Goal: Check status: Check status

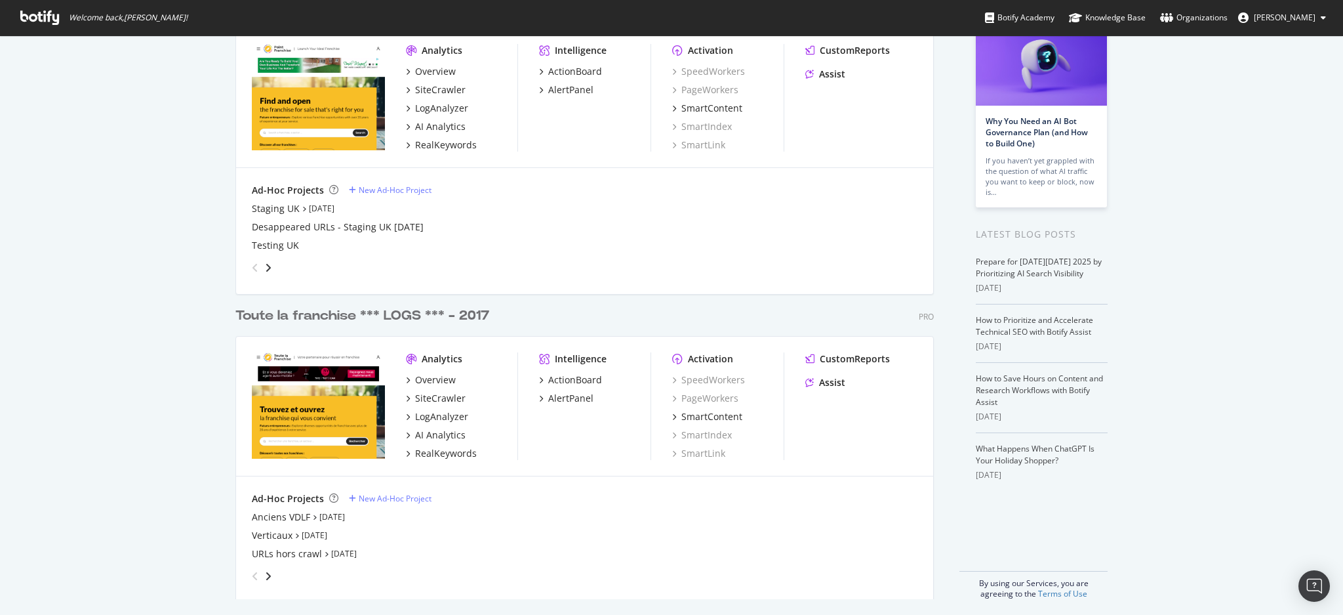
scroll to position [105, 0]
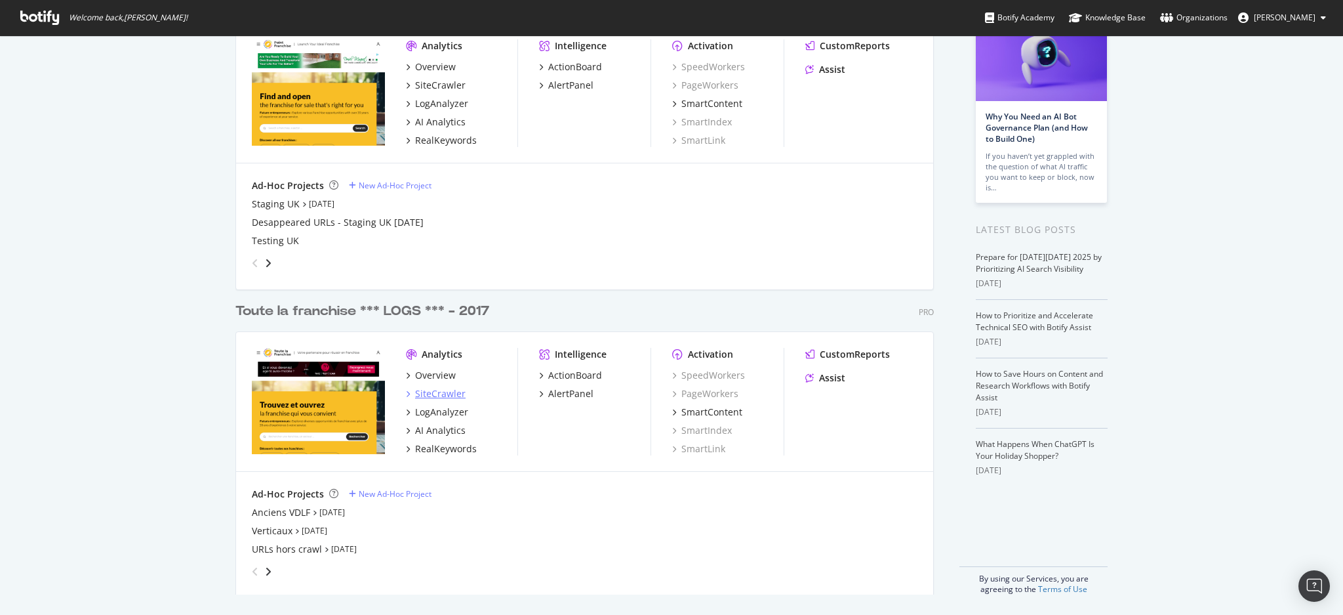
click at [444, 394] on div "SiteCrawler" at bounding box center [440, 393] width 51 height 13
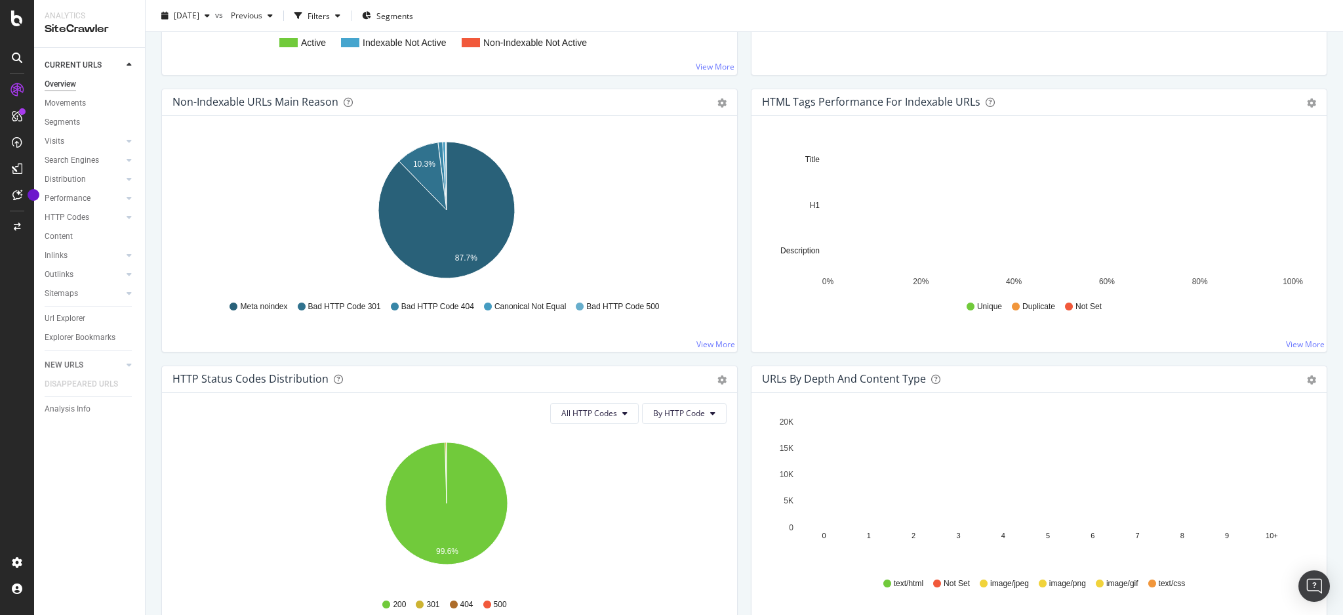
scroll to position [262, 0]
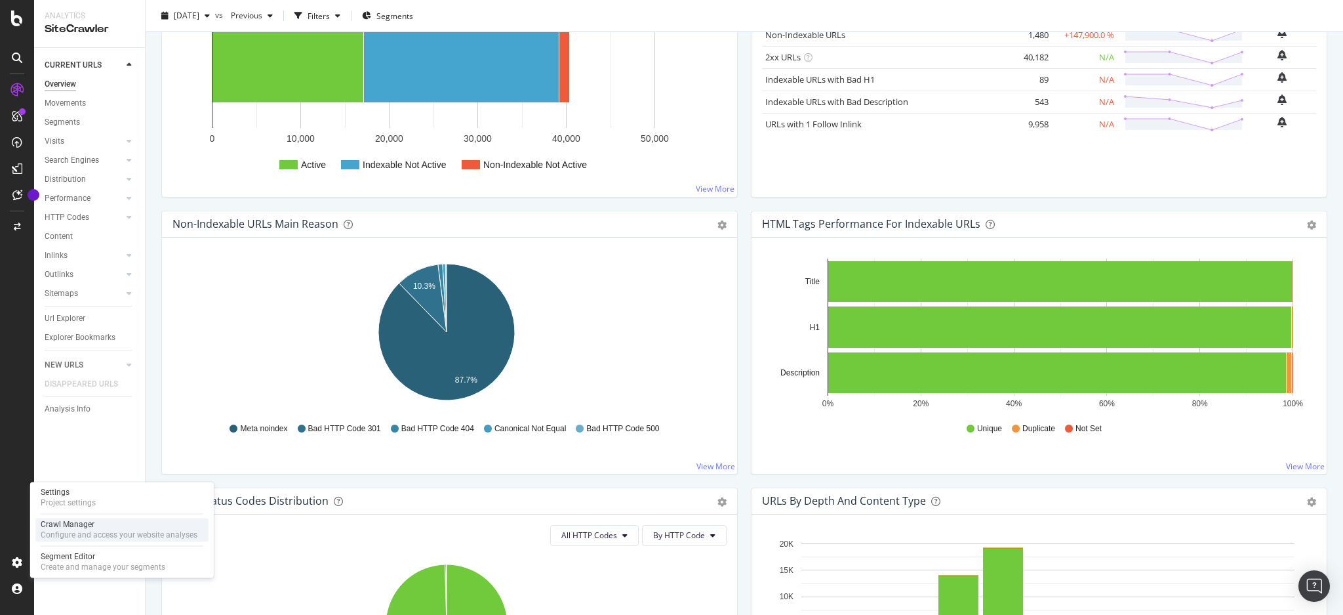
click at [98, 523] on div "Crawl Manager" at bounding box center [119, 524] width 157 height 10
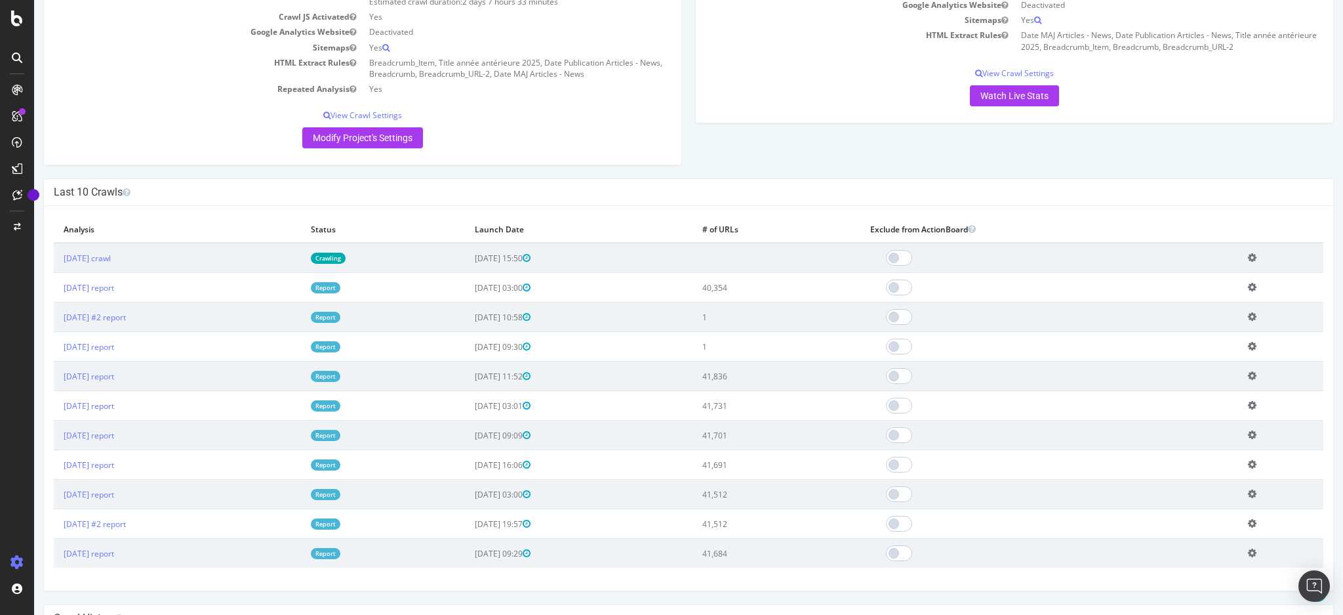
scroll to position [262, 0]
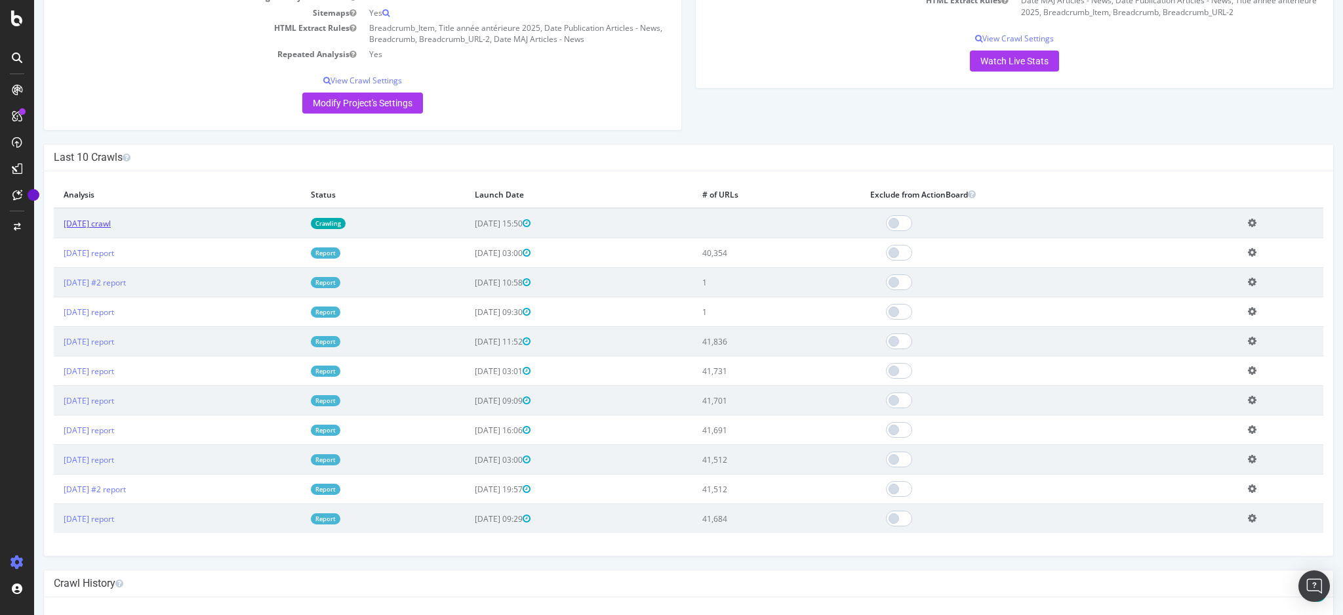
click at [102, 224] on link "[DATE] crawl" at bounding box center [87, 223] width 47 height 11
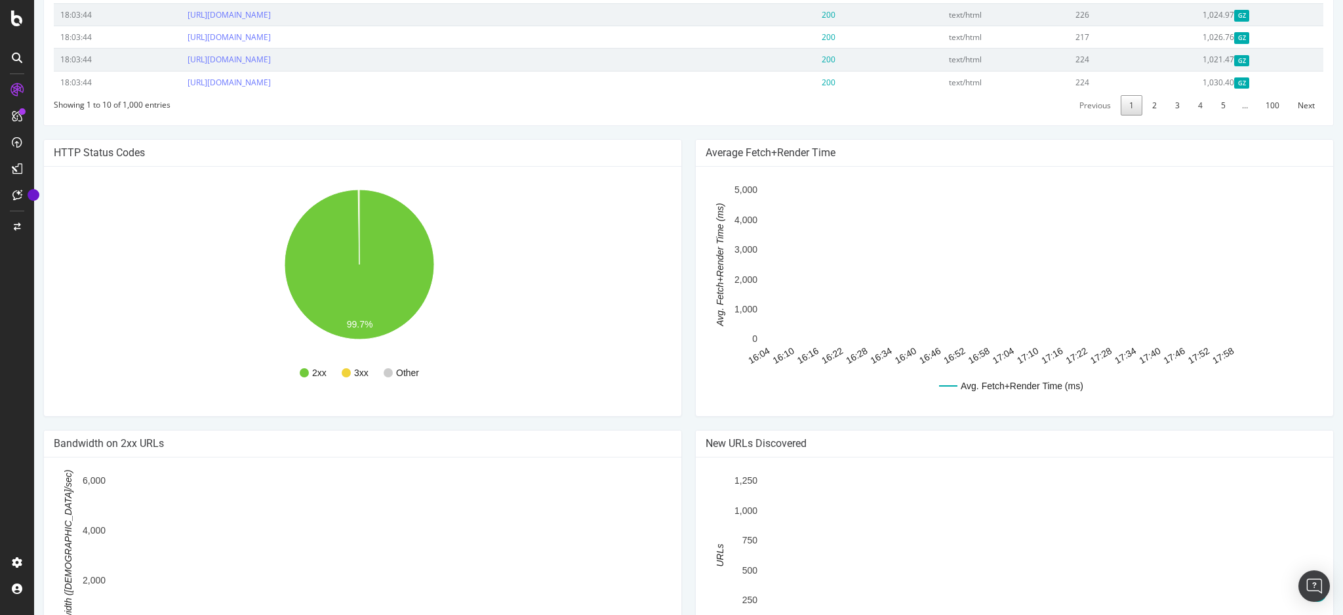
scroll to position [262, 0]
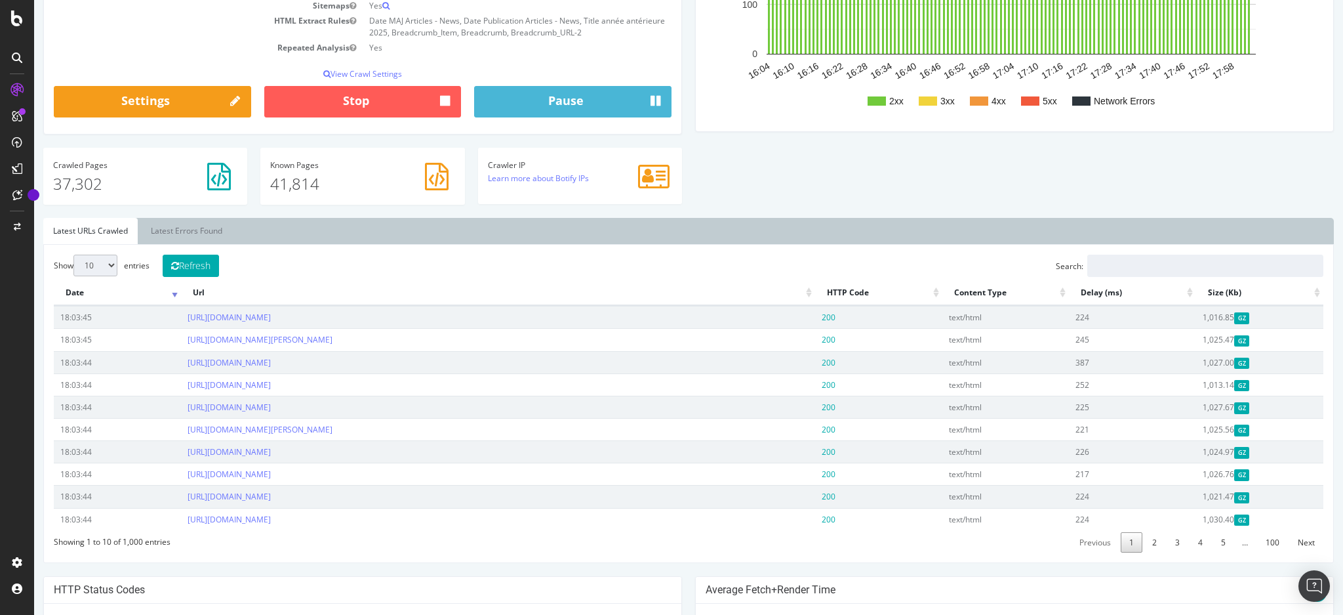
click at [1094, 293] on th "Delay (ms)" at bounding box center [1132, 293] width 127 height 26
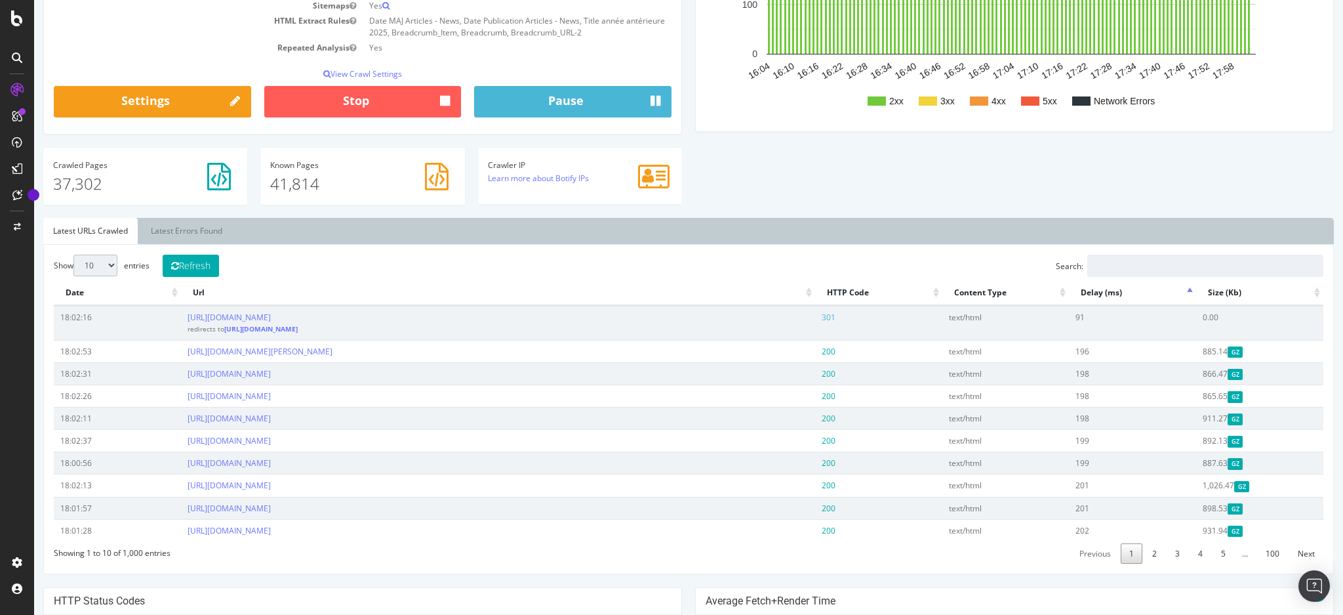
click at [1096, 293] on th "Delay (ms)" at bounding box center [1132, 293] width 127 height 26
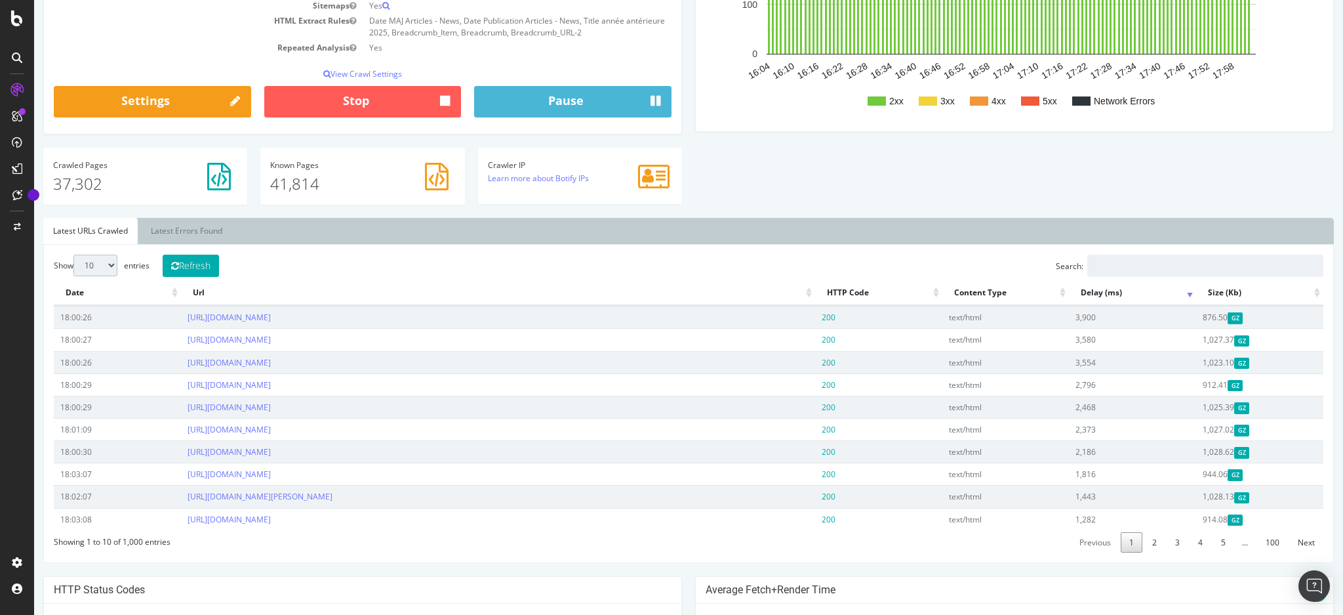
click at [1096, 293] on th "Delay (ms)" at bounding box center [1132, 293] width 127 height 26
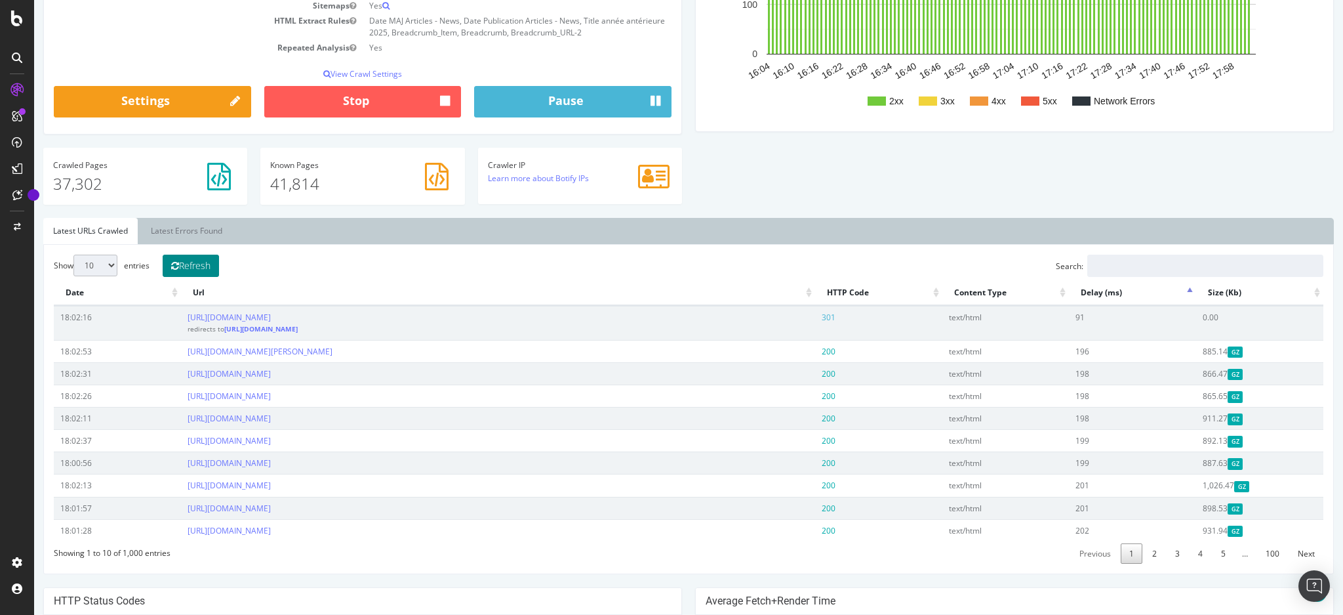
click at [203, 261] on button "Refresh" at bounding box center [191, 266] width 56 height 22
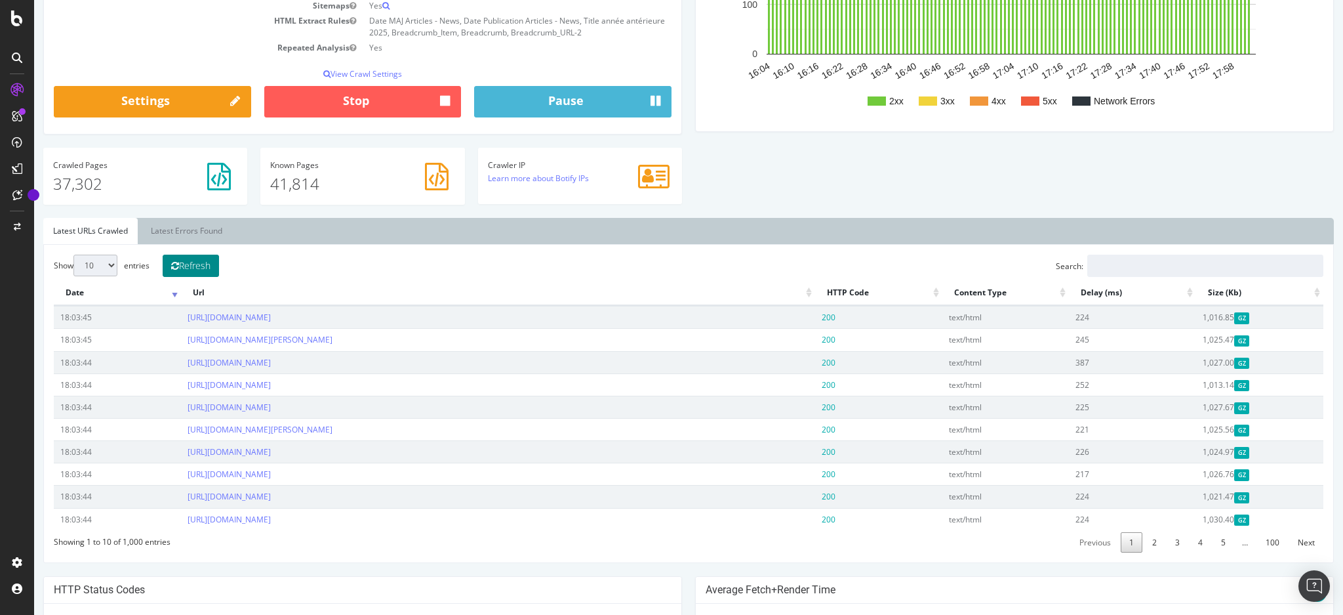
click at [208, 262] on button "Refresh" at bounding box center [191, 266] width 56 height 22
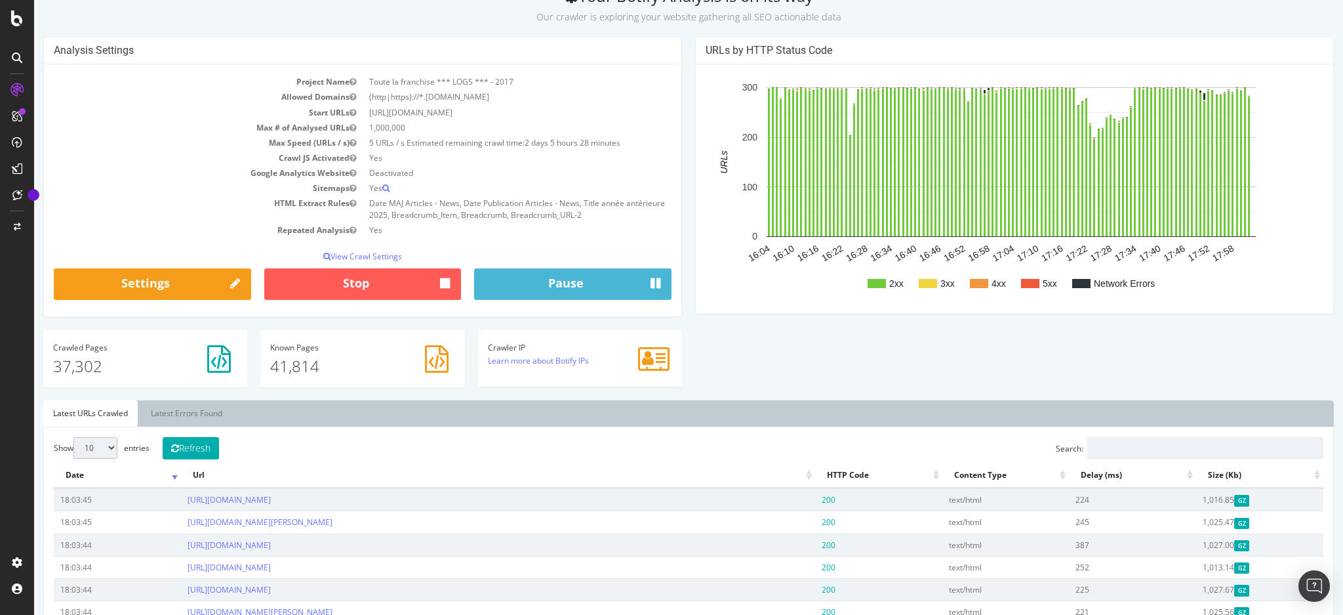
scroll to position [174, 0]
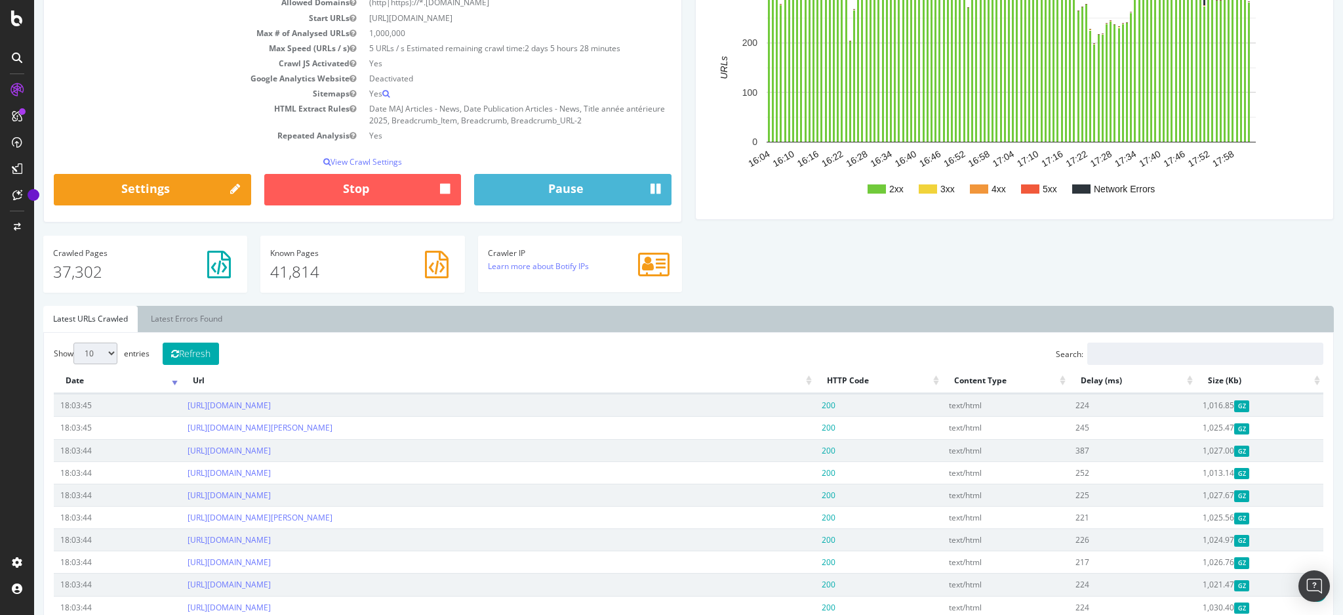
click at [872, 271] on div "Analysis Settings Project Name Toute la franchise *** LOGS *** - 2017 Allowed D…" at bounding box center [689, 123] width 1304 height 363
click at [953, 270] on div "Analysis Settings Project Name Toute la franchise *** LOGS *** - 2017 Allowed D…" at bounding box center [689, 123] width 1304 height 363
click at [992, 255] on div "Analysis Settings Project Name Toute la franchise *** LOGS *** - 2017 Allowed D…" at bounding box center [689, 123] width 1304 height 363
click at [203, 353] on button "Refresh" at bounding box center [191, 353] width 56 height 22
click at [989, 260] on div "Analysis Settings Project Name Toute la franchise *** LOGS *** - 2017 Allowed D…" at bounding box center [689, 123] width 1304 height 363
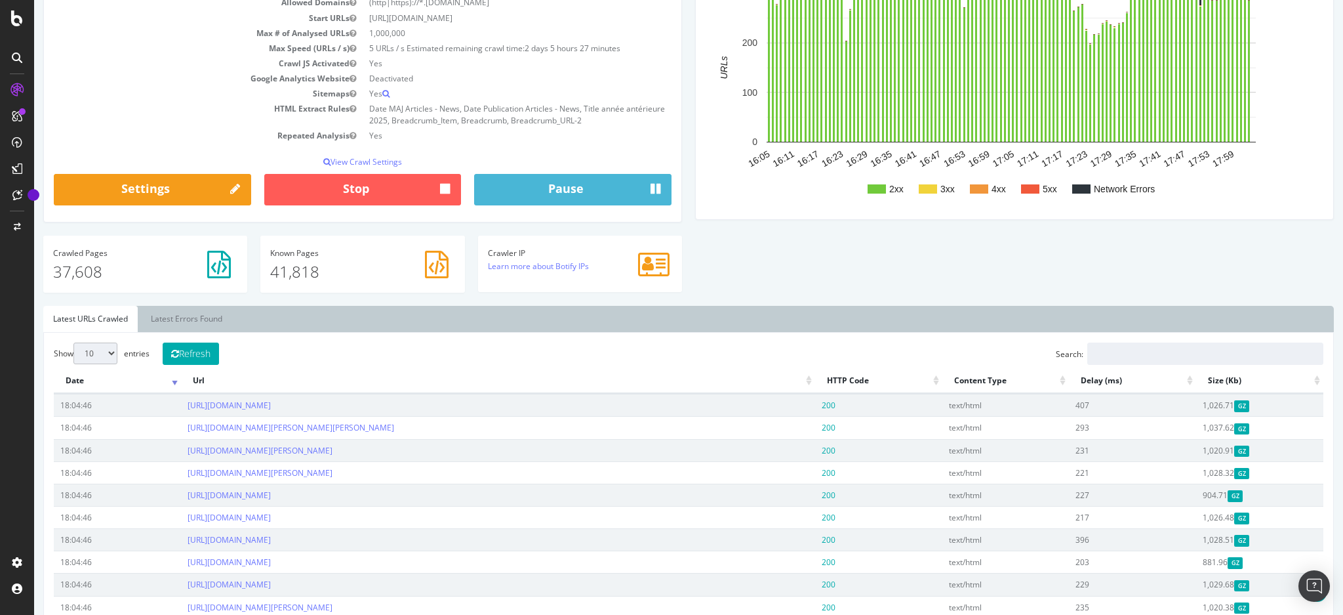
click at [937, 247] on div "Analysis Settings Project Name Toute la franchise *** LOGS *** - 2017 Allowed D…" at bounding box center [689, 123] width 1304 height 363
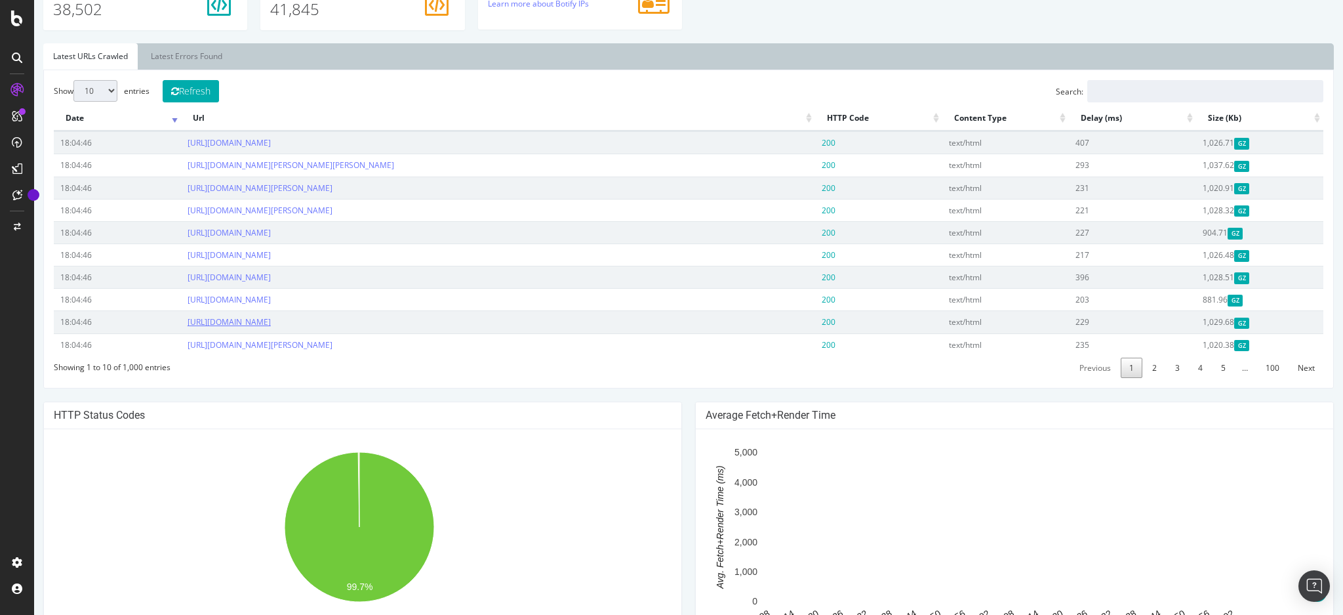
scroll to position [0, 0]
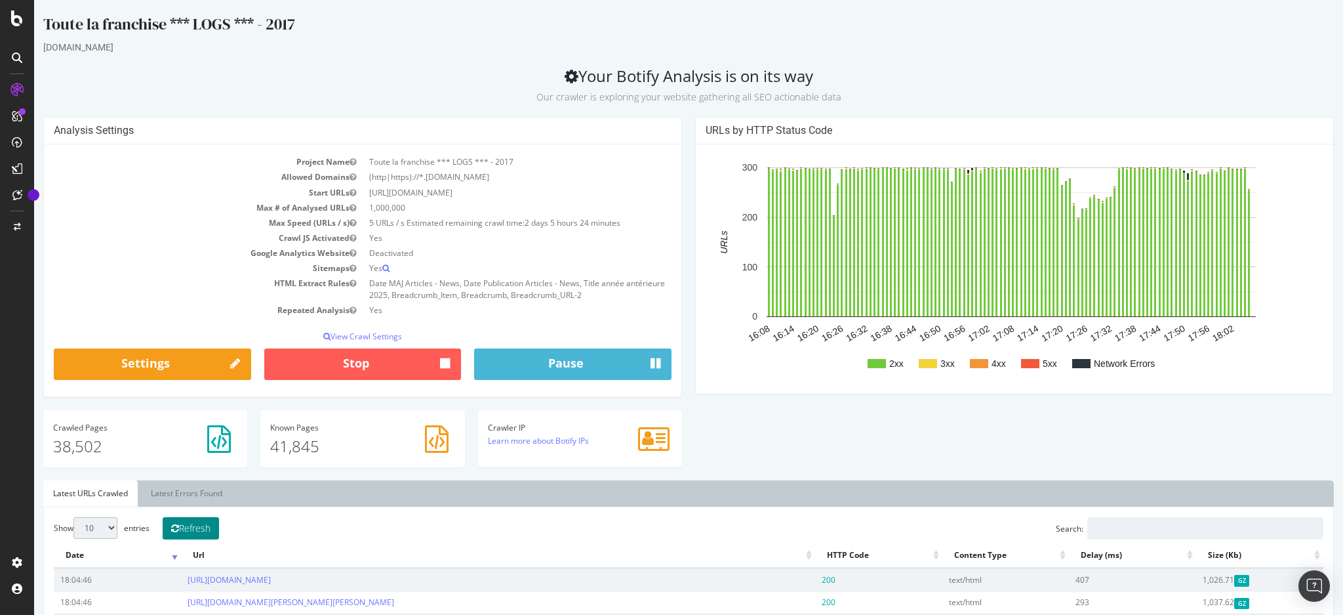
click at [207, 525] on button "Refresh" at bounding box center [191, 528] width 56 height 22
click at [827, 500] on ul "Latest URLs Crawled Latest Errors Found" at bounding box center [688, 493] width 1291 height 26
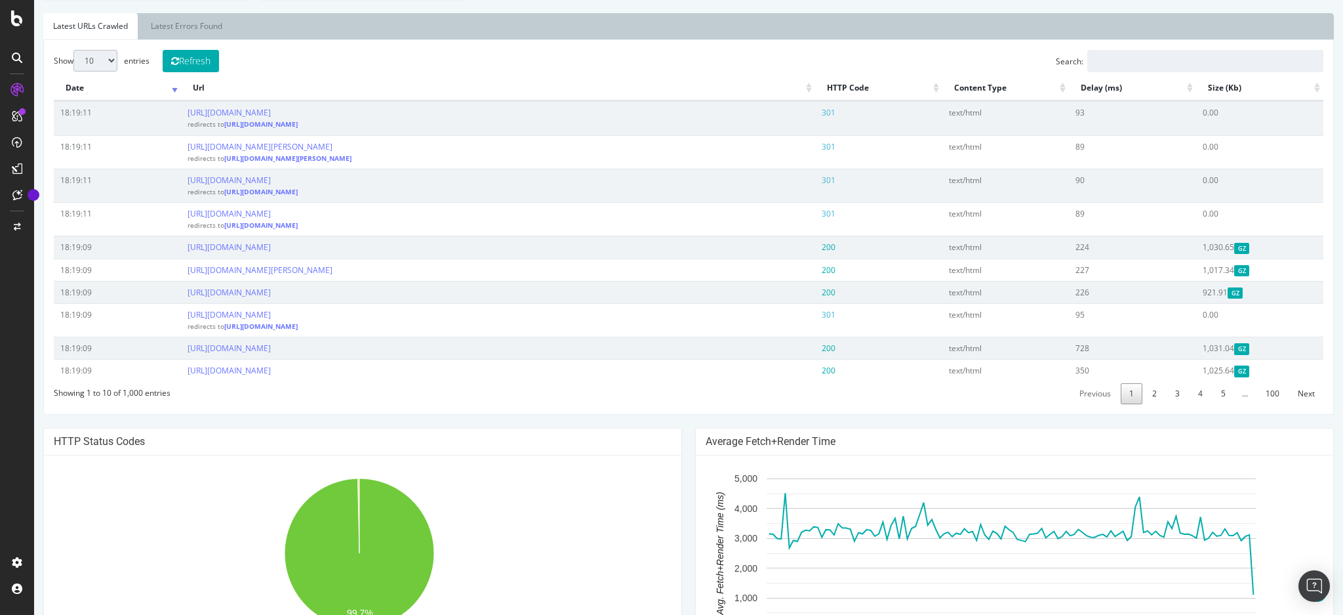
scroll to position [350, 0]
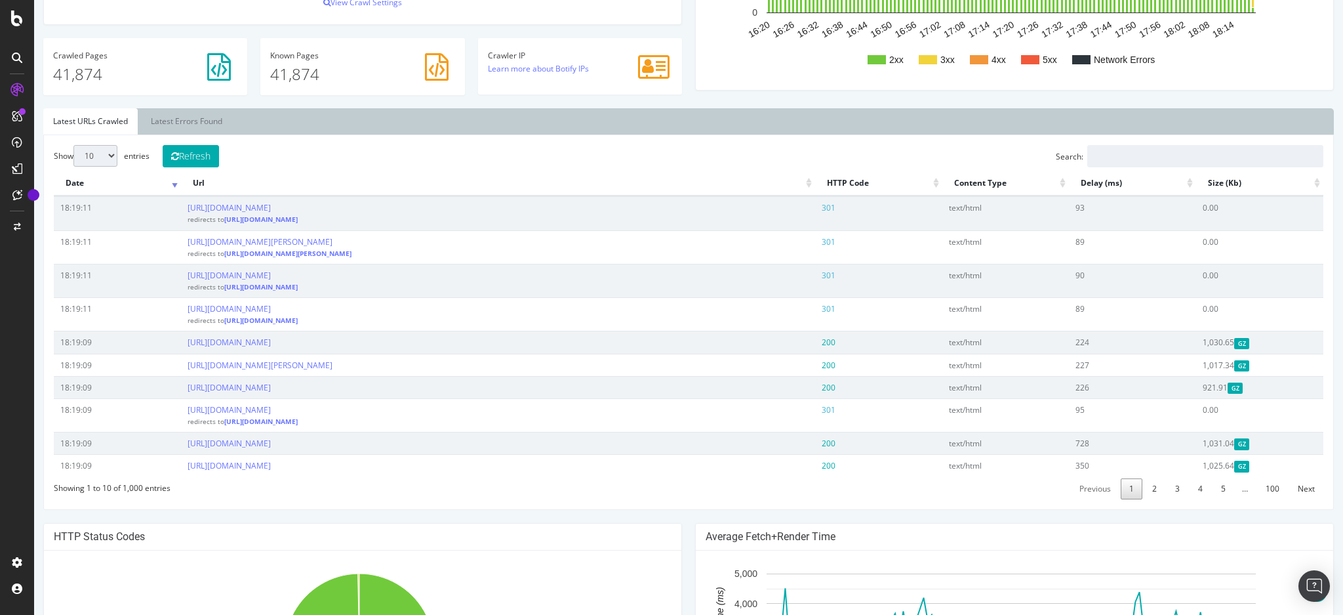
click at [1098, 177] on th "Delay (ms)" at bounding box center [1132, 184] width 127 height 26
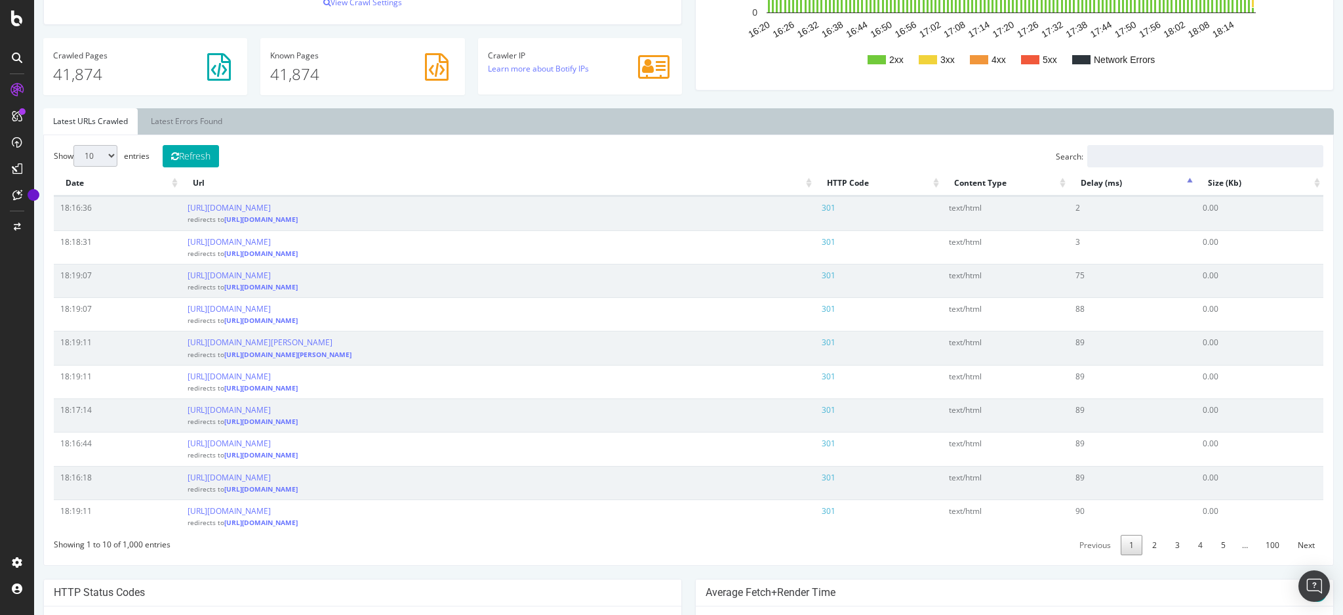
click at [1103, 177] on th "Delay (ms)" at bounding box center [1132, 184] width 127 height 26
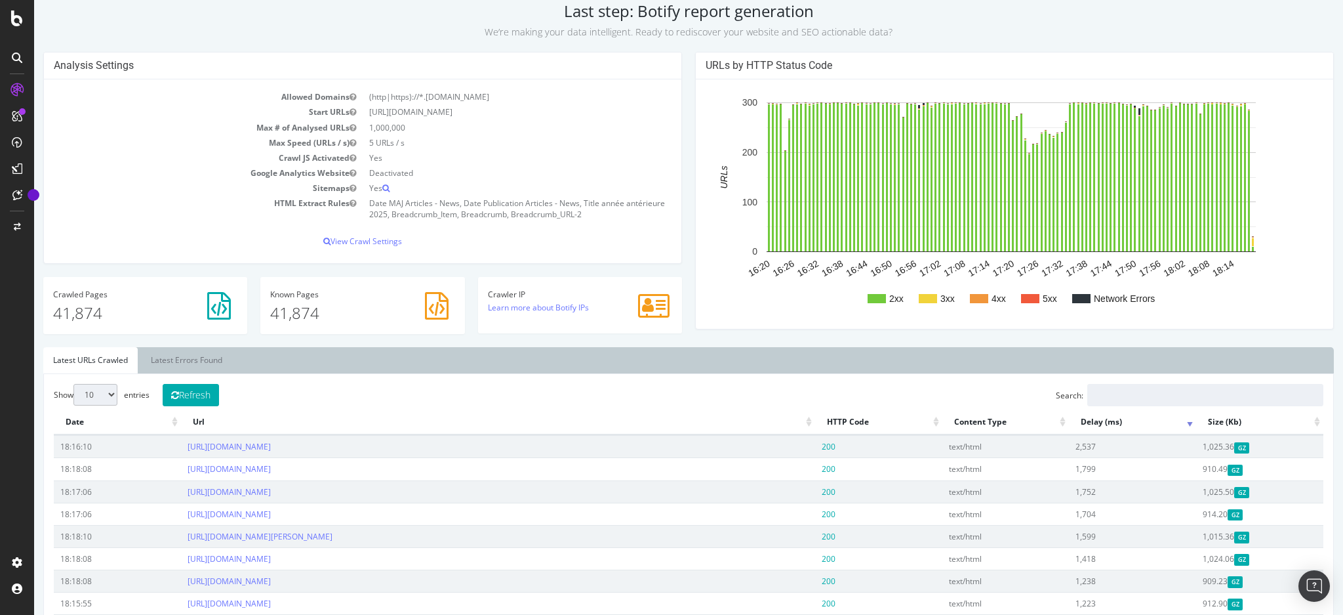
scroll to position [0, 0]
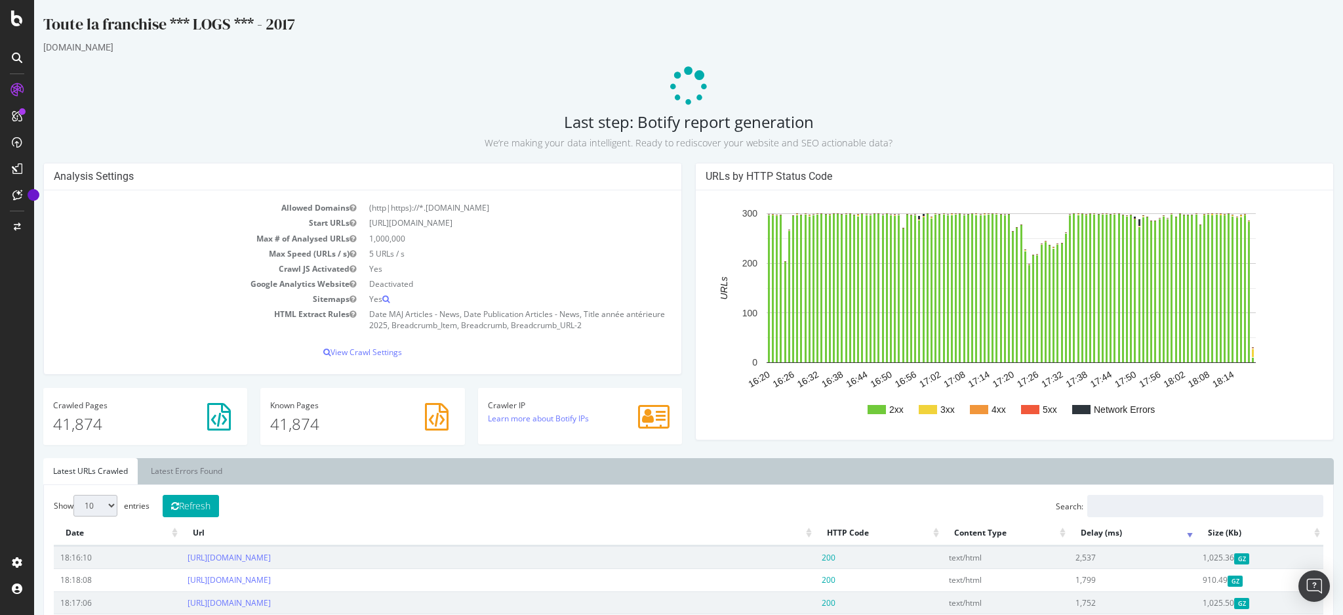
click at [1, 7] on div at bounding box center [17, 307] width 34 height 615
click at [9, 12] on div at bounding box center [16, 18] width 31 height 16
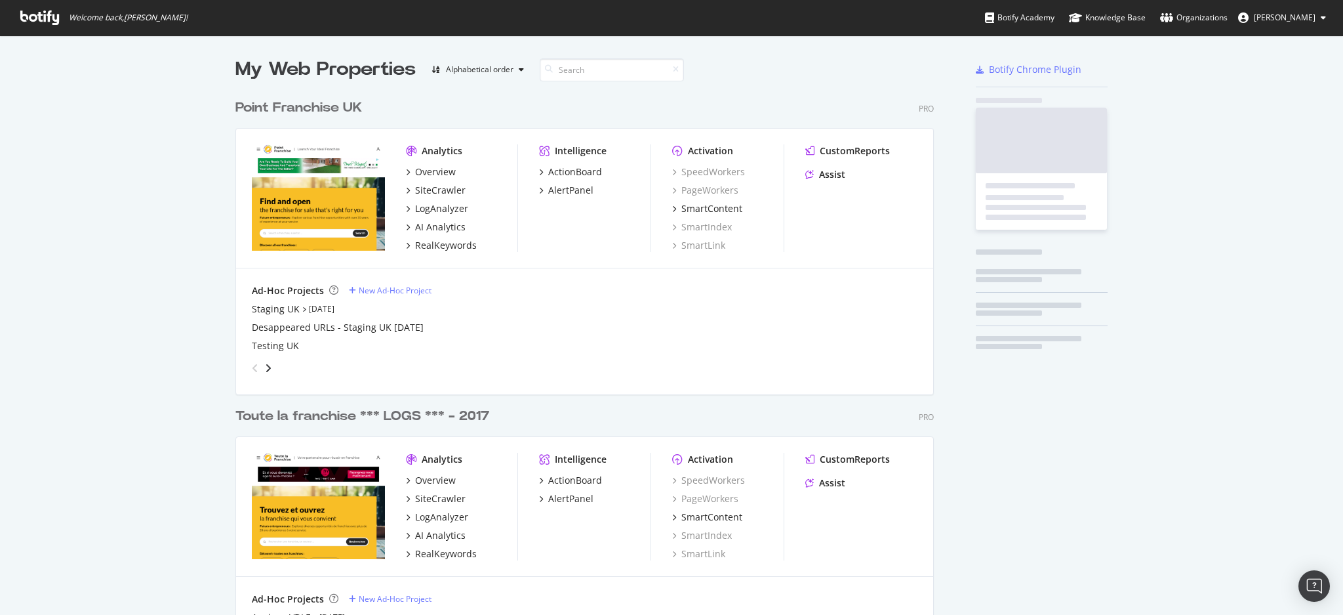
scroll to position [602, 1317]
